Goal: Information Seeking & Learning: Learn about a topic

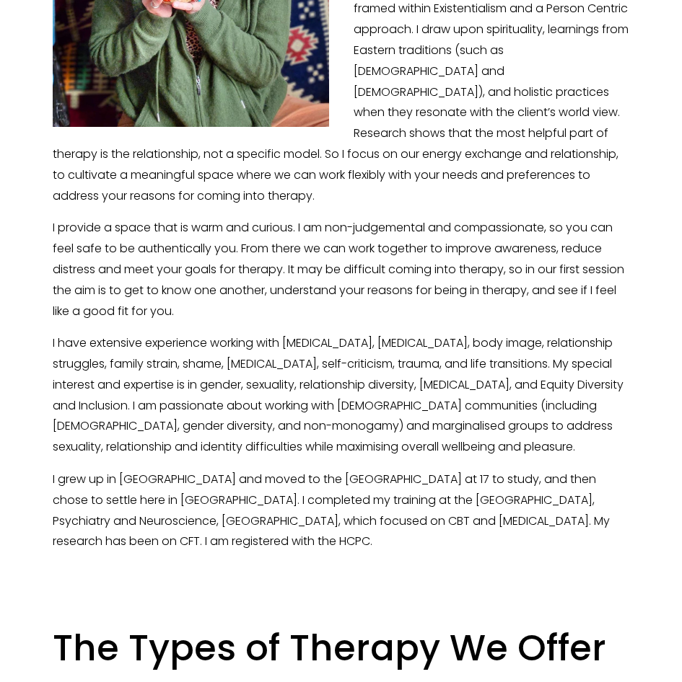
scroll to position [793, 0]
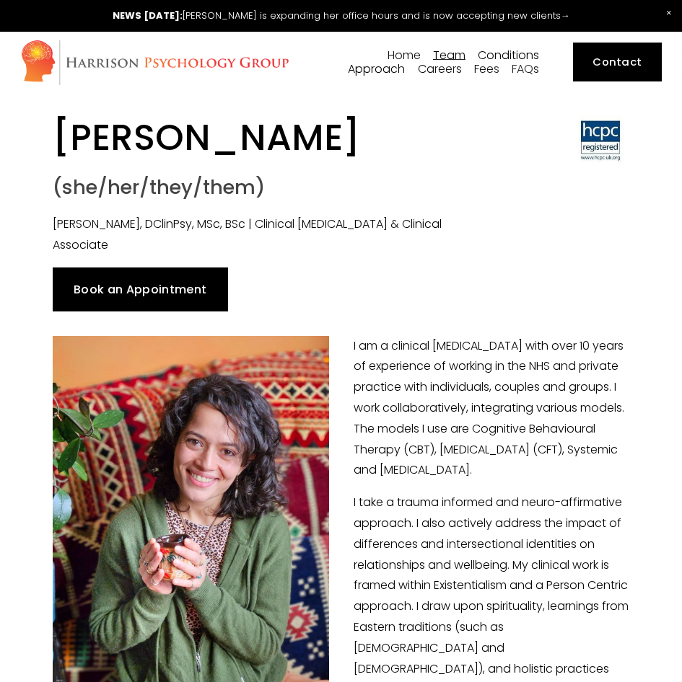
click at [0, 0] on span "[PERSON_NAME]" at bounding box center [0, 0] width 0 height 0
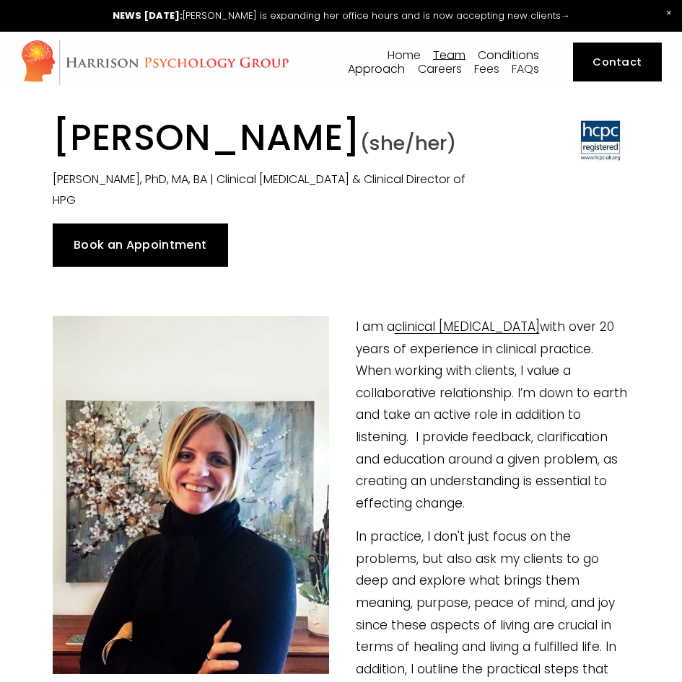
click at [0, 0] on span "[PERSON_NAME]" at bounding box center [0, 0] width 0 height 0
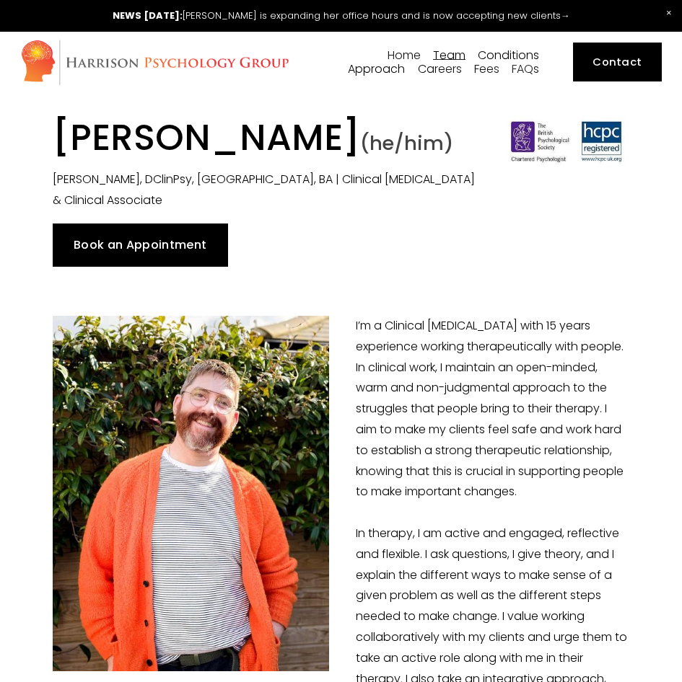
click at [0, 0] on span "[PERSON_NAME]" at bounding box center [0, 0] width 0 height 0
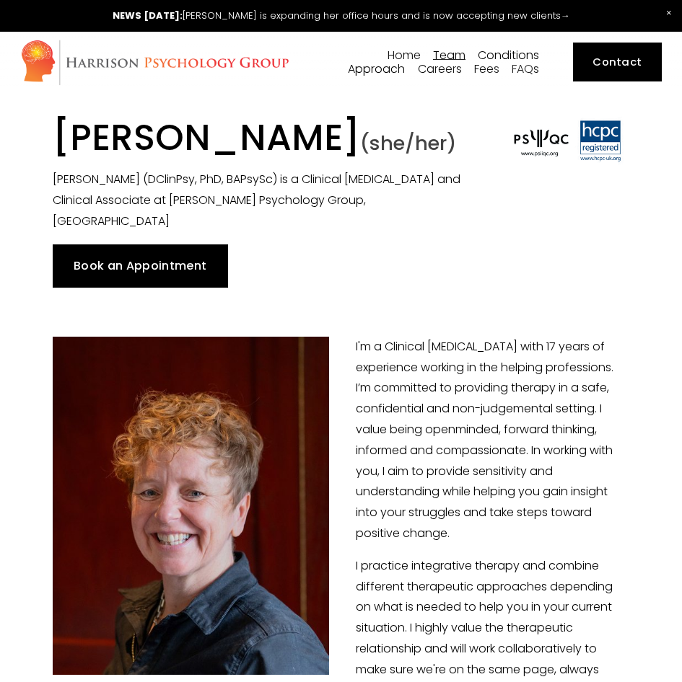
click at [0, 0] on span "[PERSON_NAME]" at bounding box center [0, 0] width 0 height 0
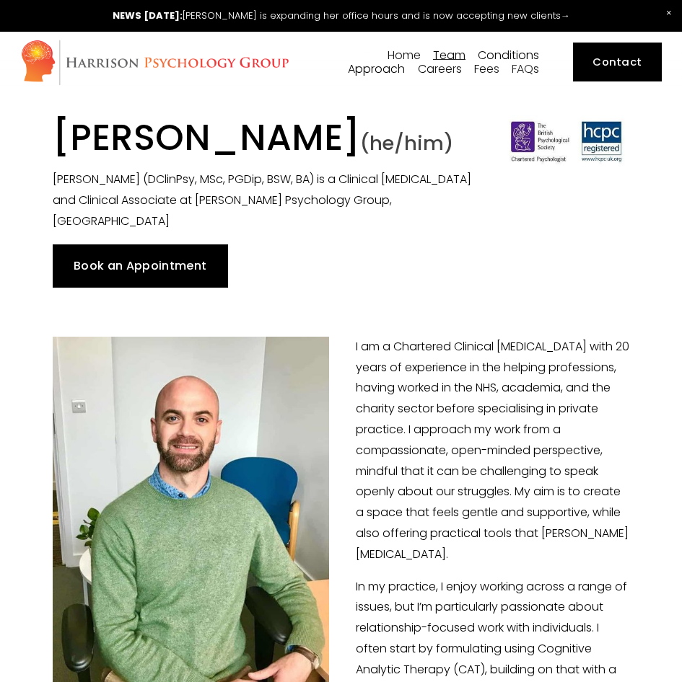
click at [0, 0] on span "[PERSON_NAME]" at bounding box center [0, 0] width 0 height 0
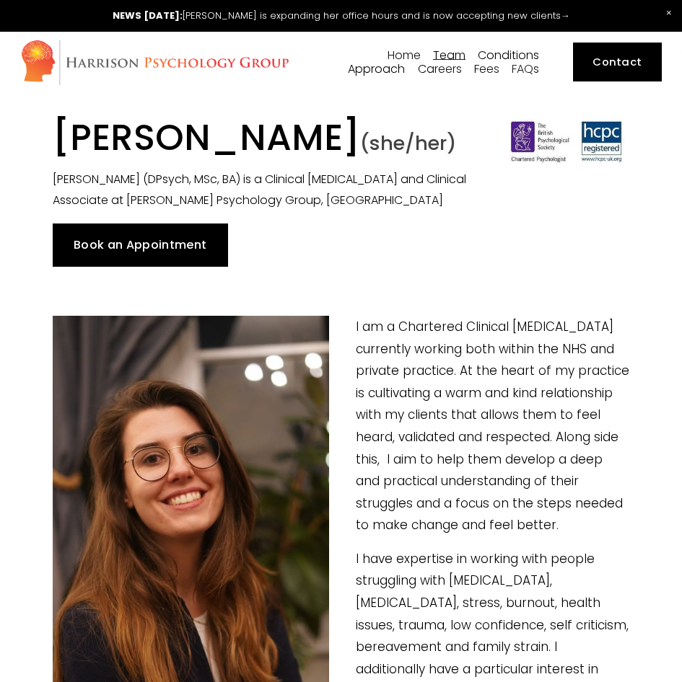
click at [0, 0] on span "[PERSON_NAME]" at bounding box center [0, 0] width 0 height 0
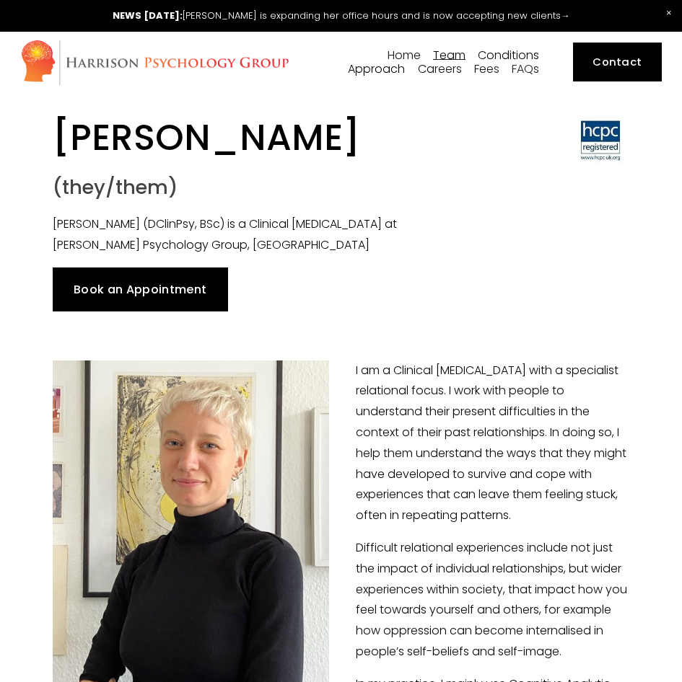
click at [0, 0] on div "Dr [PERSON_NAME]" at bounding box center [0, 0] width 0 height 0
click at [0, 0] on span "Dr [PERSON_NAME]" at bounding box center [0, 0] width 0 height 0
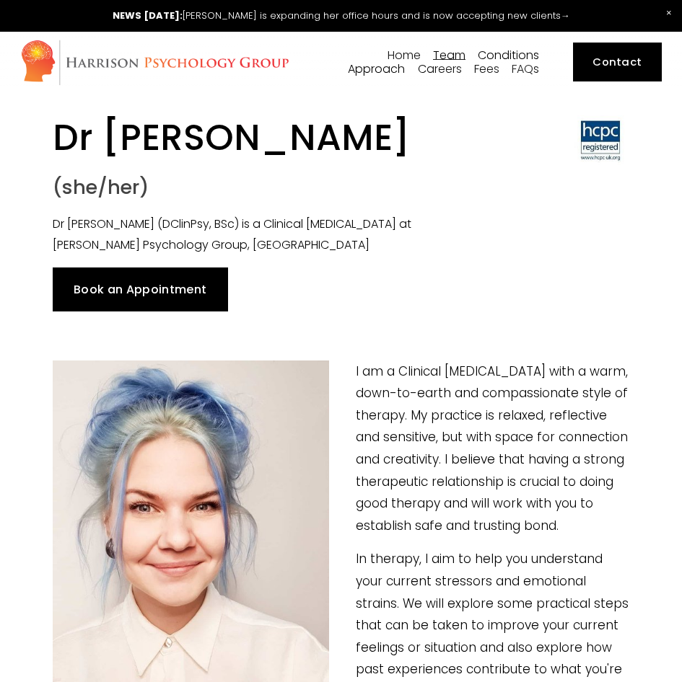
click at [0, 0] on span "[PERSON_NAME]" at bounding box center [0, 0] width 0 height 0
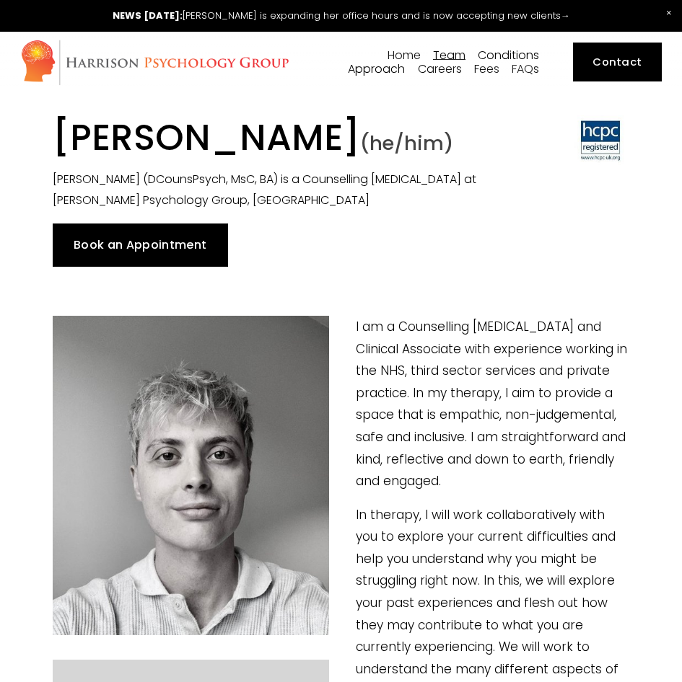
click at [0, 0] on span "[PERSON_NAME]" at bounding box center [0, 0] width 0 height 0
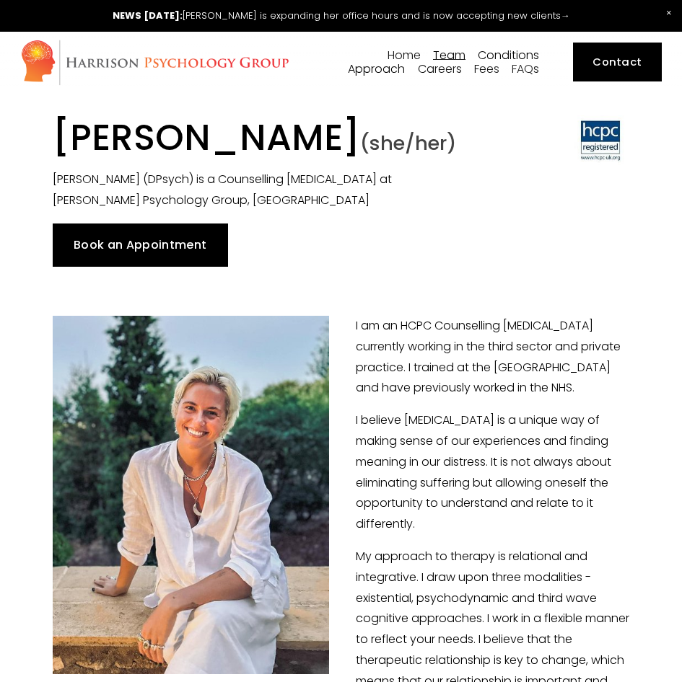
click at [0, 0] on span "[PERSON_NAME]" at bounding box center [0, 0] width 0 height 0
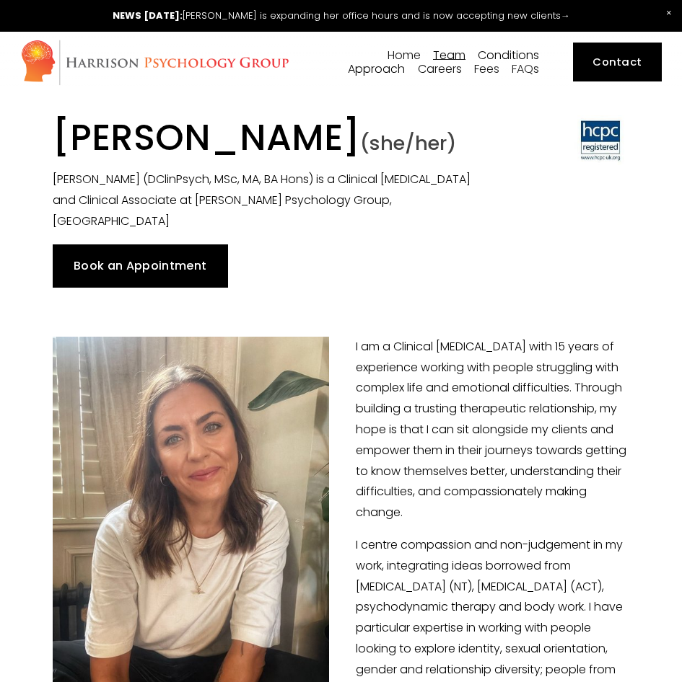
click at [0, 0] on span "[PERSON_NAME]" at bounding box center [0, 0] width 0 height 0
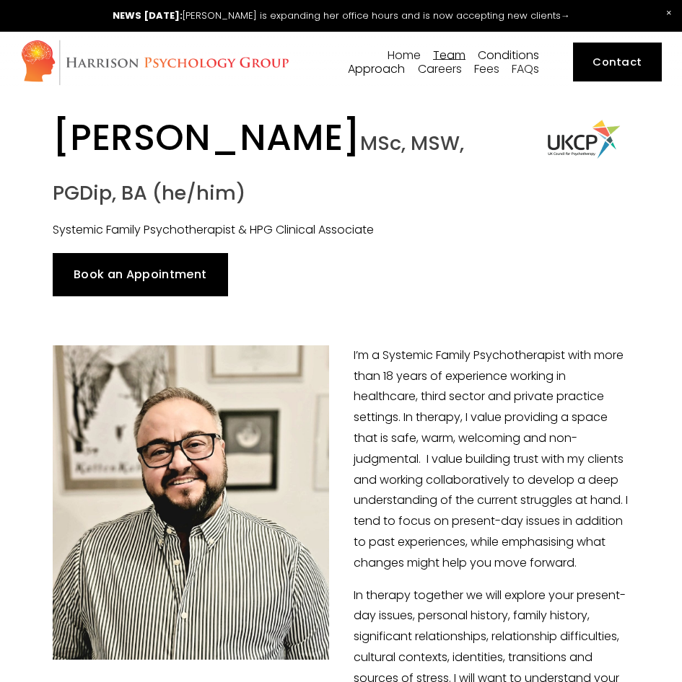
click at [0, 0] on span "Dr [PERSON_NAME]" at bounding box center [0, 0] width 0 height 0
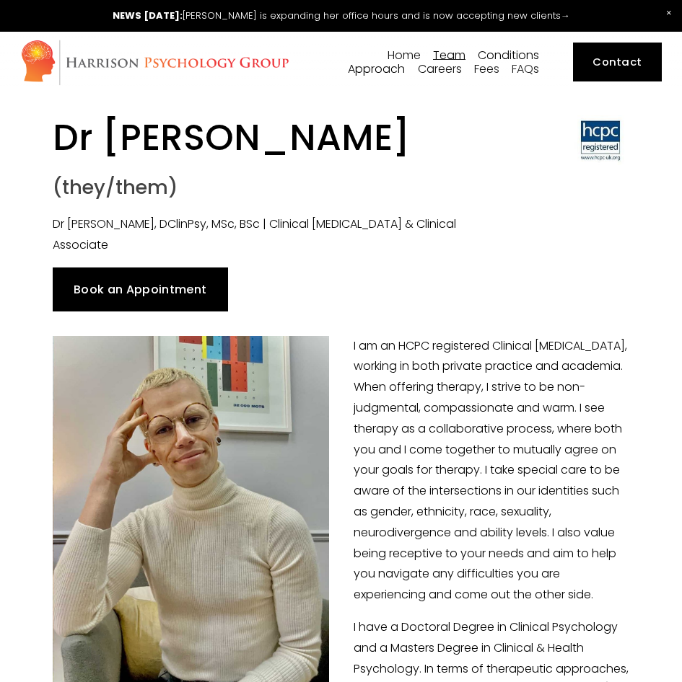
click at [373, 387] on p "I am an HCPC registered Clinical [MEDICAL_DATA], working in both private practi…" at bounding box center [341, 471] width 576 height 270
click at [0, 0] on span "[PERSON_NAME]" at bounding box center [0, 0] width 0 height 0
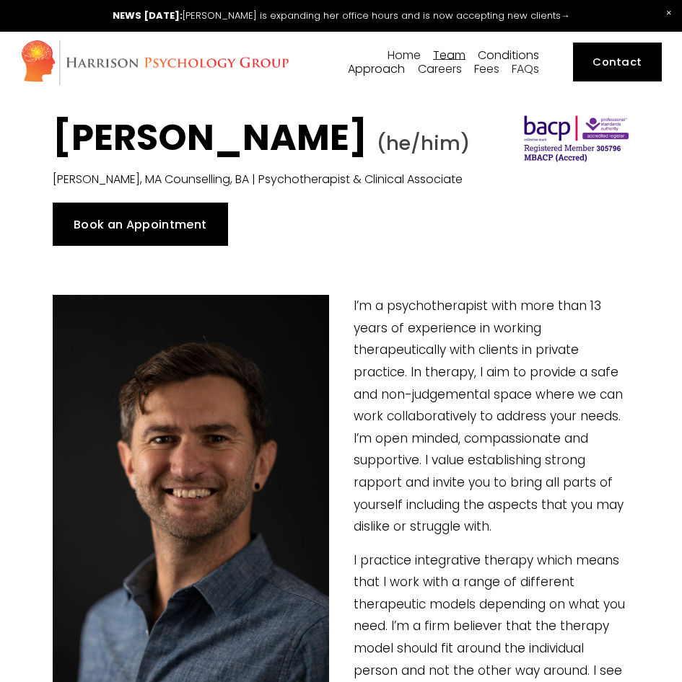
click at [0, 0] on span "[PERSON_NAME]" at bounding box center [0, 0] width 0 height 0
type input "5.56"
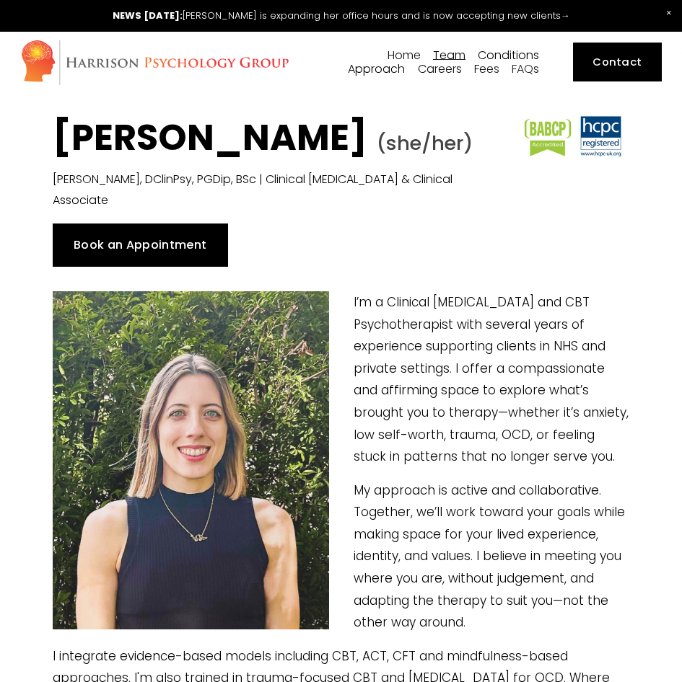
click at [0, 0] on span "[PERSON_NAME]" at bounding box center [0, 0] width 0 height 0
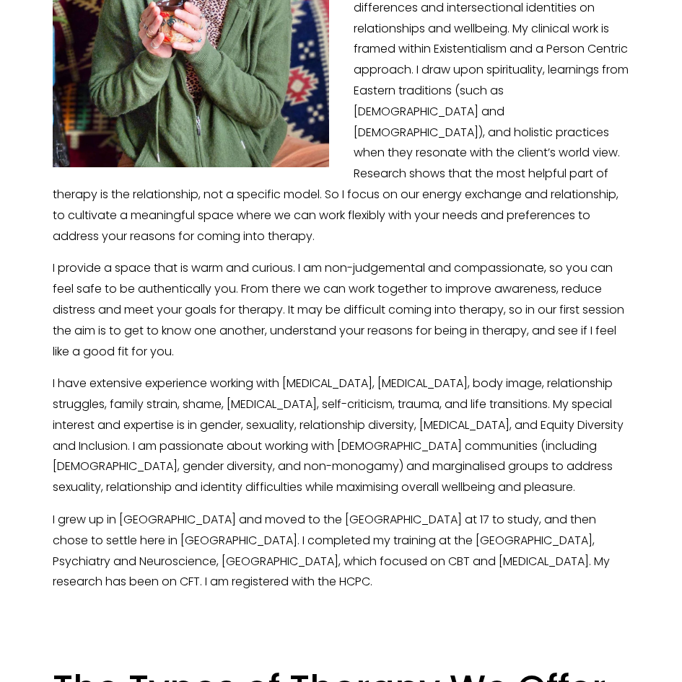
scroll to position [649, 0]
